Goal: Task Accomplishment & Management: Use online tool/utility

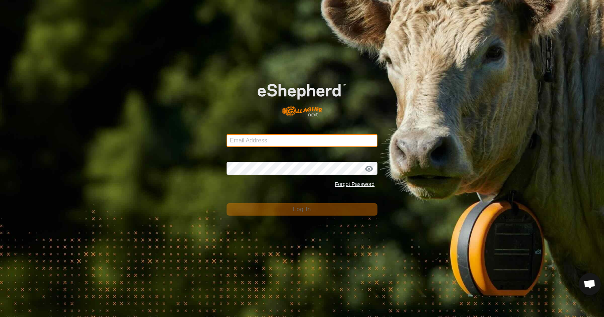
type input "[EMAIL_ADDRESS][DOMAIN_NAME]"
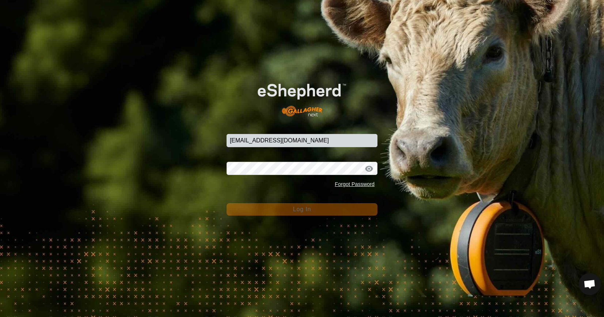
click at [324, 210] on button "Log In" at bounding box center [302, 209] width 151 height 12
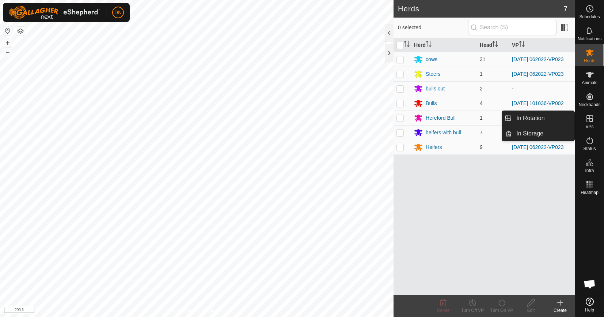
click at [589, 117] on icon at bounding box center [590, 118] width 9 height 9
click at [523, 117] on link "In Rotation" at bounding box center [543, 118] width 63 height 15
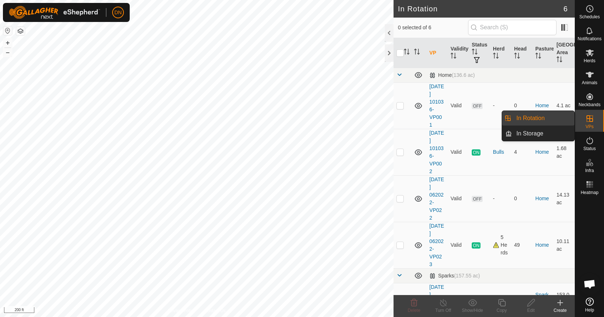
click at [523, 117] on link "In Rotation" at bounding box center [543, 118] width 63 height 15
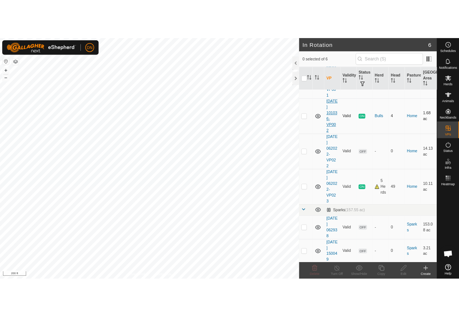
scroll to position [50, 0]
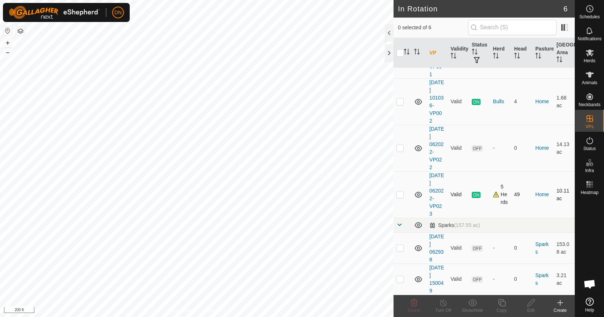
click at [402, 191] on td at bounding box center [403, 194] width 18 height 46
checkbox input "true"
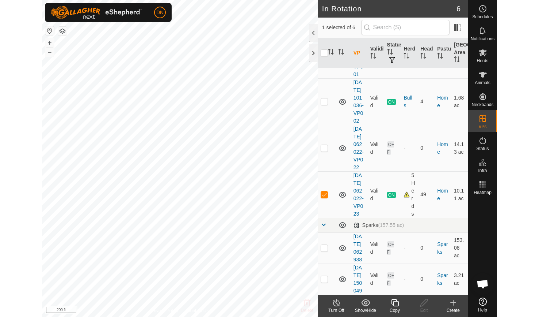
scroll to position [58, 0]
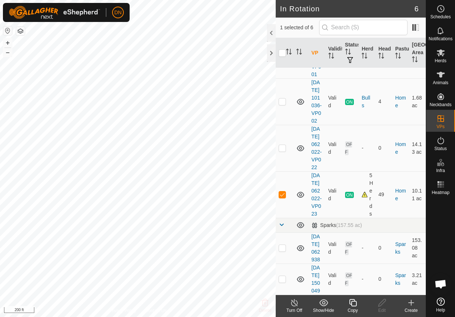
click at [352, 300] on icon at bounding box center [353, 302] width 9 height 9
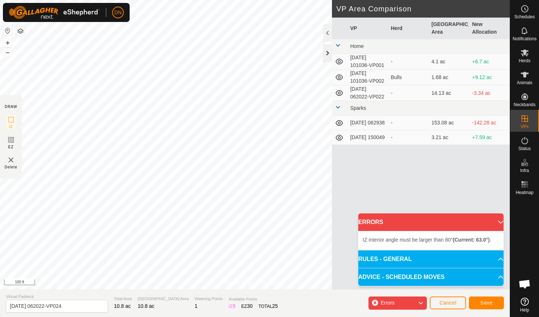
click at [323, 58] on div "Privacy Policy Contact Us Type: Inclusion Zone undefined Animal + – ⇧ i 100 ft …" at bounding box center [255, 158] width 510 height 317
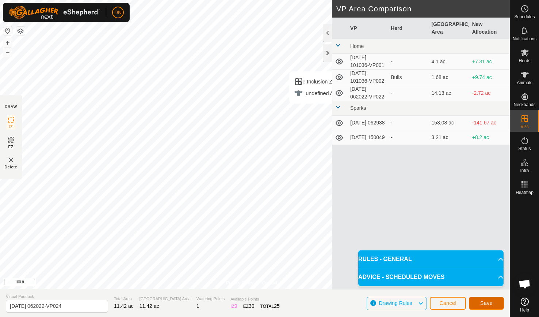
click at [474, 303] on button "Save" at bounding box center [486, 302] width 35 height 13
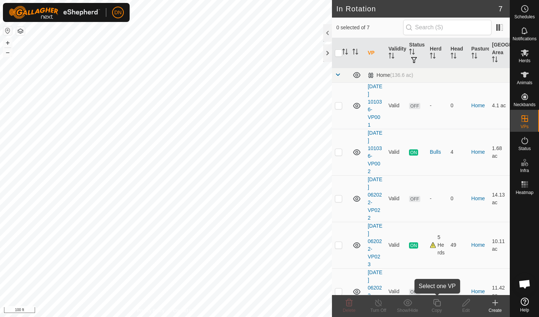
click at [431, 306] on copy-svg-icon at bounding box center [437, 302] width 29 height 9
click at [340, 242] on p-checkbox at bounding box center [338, 245] width 7 height 6
checkbox input "true"
click at [438, 302] on icon at bounding box center [437, 302] width 9 height 9
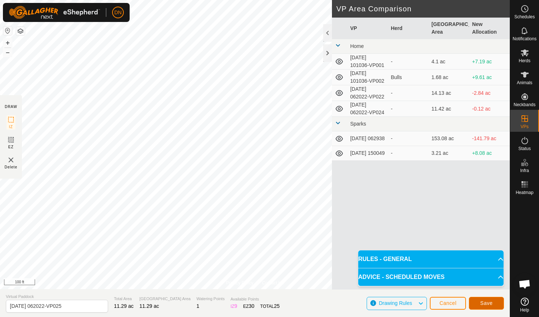
click at [475, 302] on button "Save" at bounding box center [486, 302] width 35 height 13
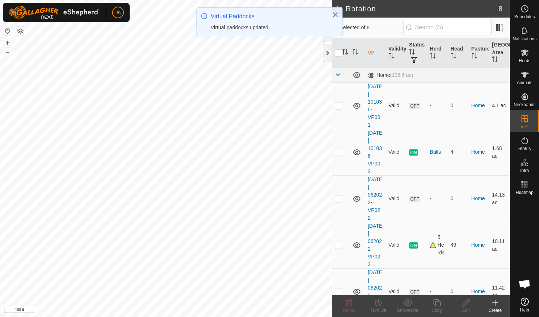
click at [340, 104] on p-checkbox at bounding box center [338, 105] width 7 height 6
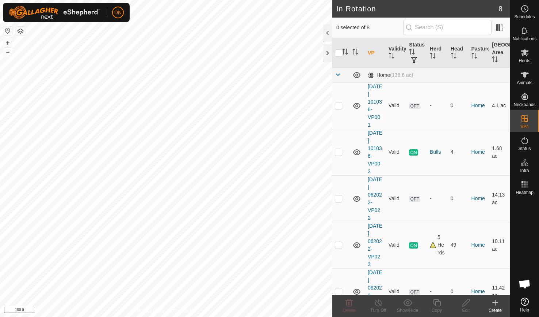
click at [338, 105] on p-checkbox at bounding box center [338, 105] width 7 height 6
checkbox input "false"
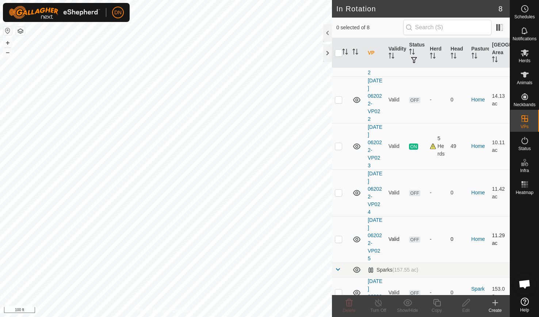
scroll to position [143, 0]
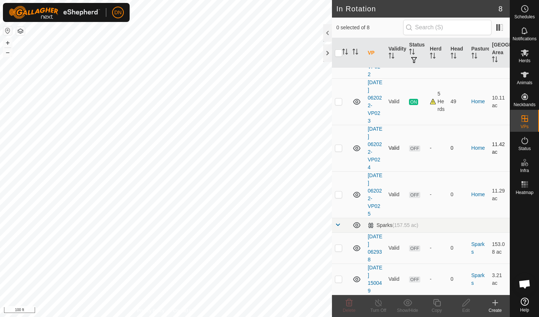
click at [340, 149] on p-checkbox at bounding box center [338, 148] width 7 height 6
click at [349, 304] on icon at bounding box center [349, 302] width 7 height 7
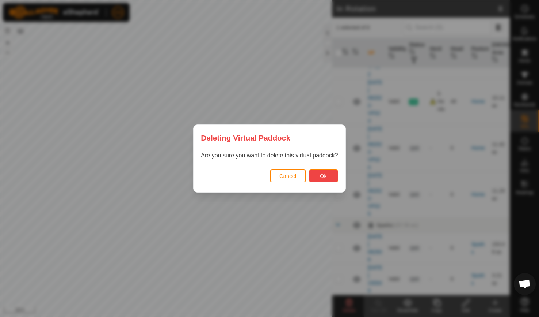
click at [334, 177] on button "Ok" at bounding box center [323, 175] width 29 height 13
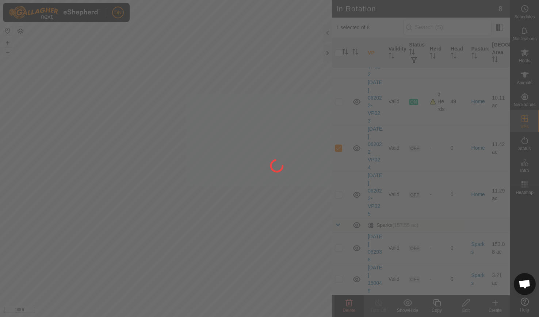
checkbox input "false"
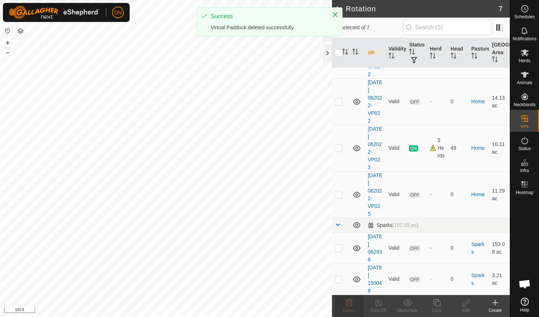
scroll to position [0, 0]
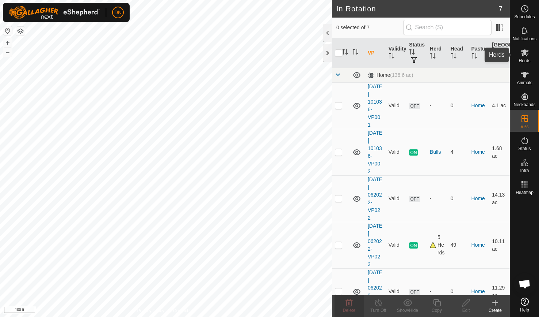
click at [525, 57] on es-mob-svg-icon at bounding box center [525, 53] width 13 height 12
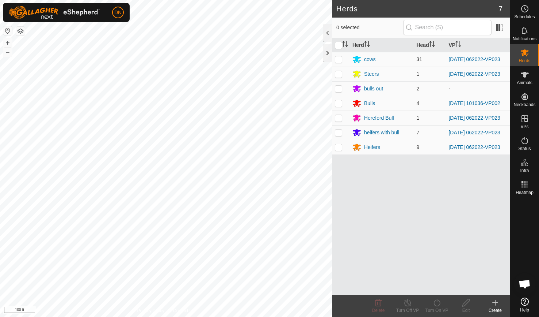
click at [340, 54] on td at bounding box center [341, 59] width 18 height 15
checkbox input "true"
click at [337, 75] on p-checkbox at bounding box center [338, 74] width 7 height 6
checkbox input "true"
click at [334, 121] on td at bounding box center [341, 117] width 18 height 15
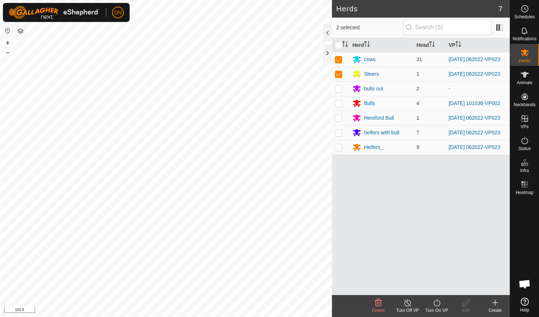
checkbox input "true"
drag, startPoint x: 340, startPoint y: 137, endPoint x: 338, endPoint y: 147, distance: 10.7
click at [340, 135] on p-checkbox at bounding box center [338, 132] width 7 height 6
checkbox input "true"
click at [339, 150] on p-checkbox at bounding box center [338, 147] width 7 height 6
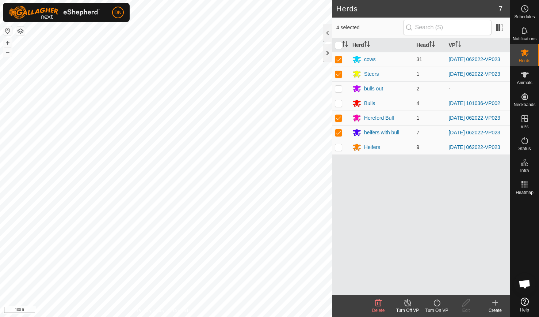
checkbox input "true"
click at [439, 303] on icon at bounding box center [437, 302] width 9 height 9
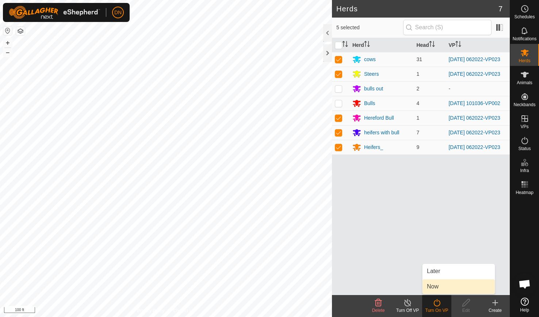
click at [450, 284] on link "Now" at bounding box center [459, 286] width 72 height 15
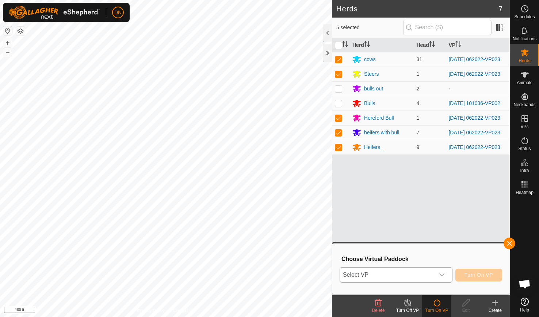
click at [443, 275] on icon "dropdown trigger" at bounding box center [442, 274] width 5 height 3
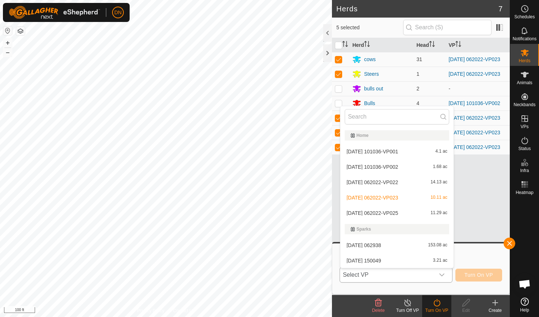
click at [400, 212] on li "[DATE] 062022-VP025 11.29 ac" at bounding box center [397, 212] width 113 height 15
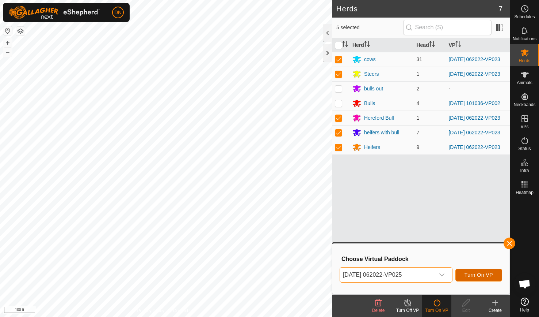
click at [467, 273] on span "Turn On VP" at bounding box center [479, 275] width 29 height 6
